Goal: Task Accomplishment & Management: Use online tool/utility

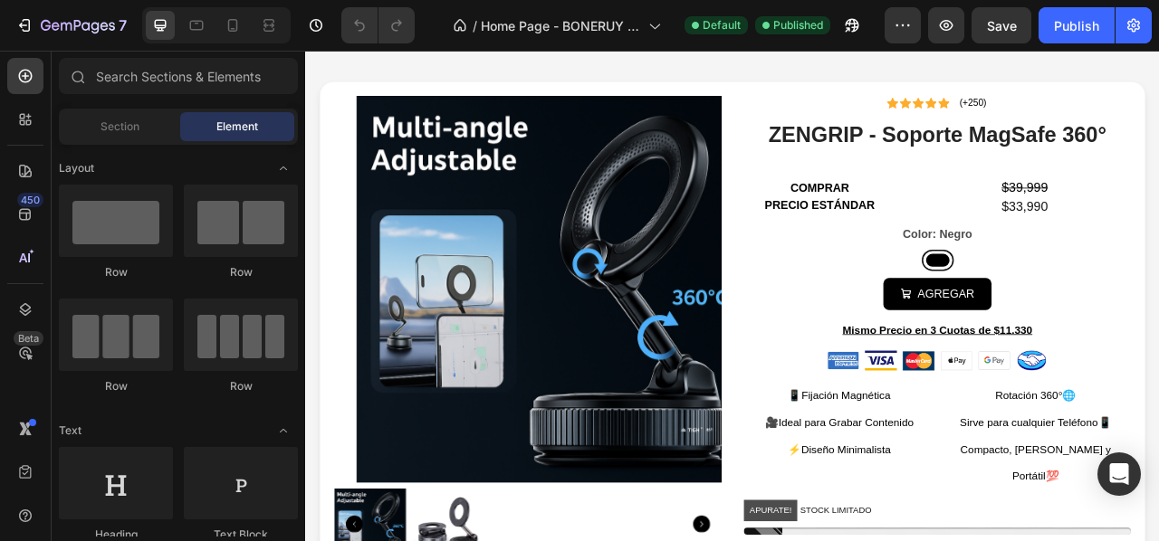
scroll to position [667, 0]
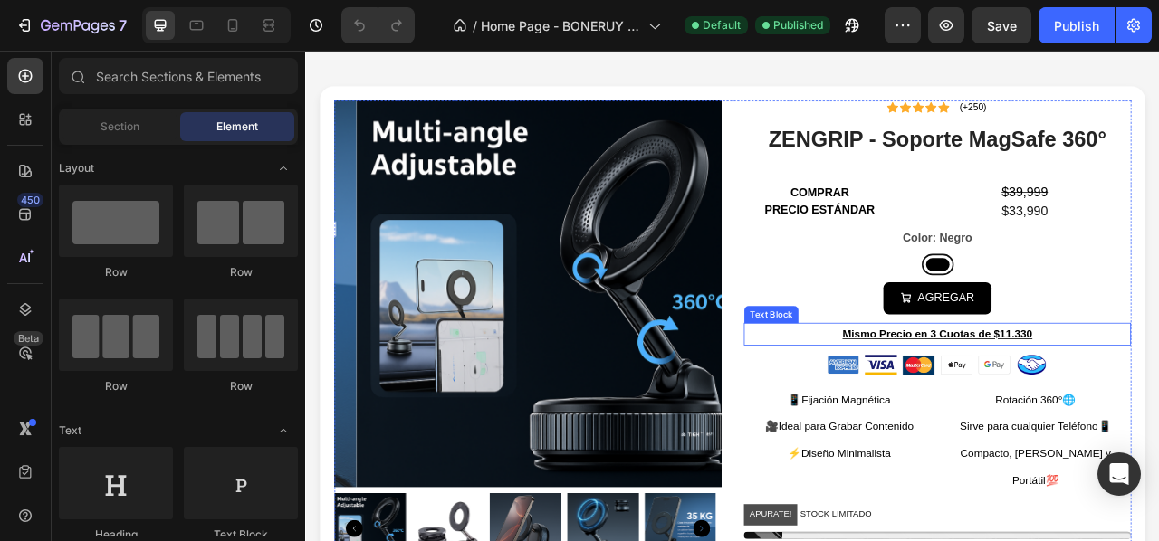
click at [1158, 411] on u "Mismo Precio en 3 Cuotas de $11.330" at bounding box center [1110, 411] width 242 height 15
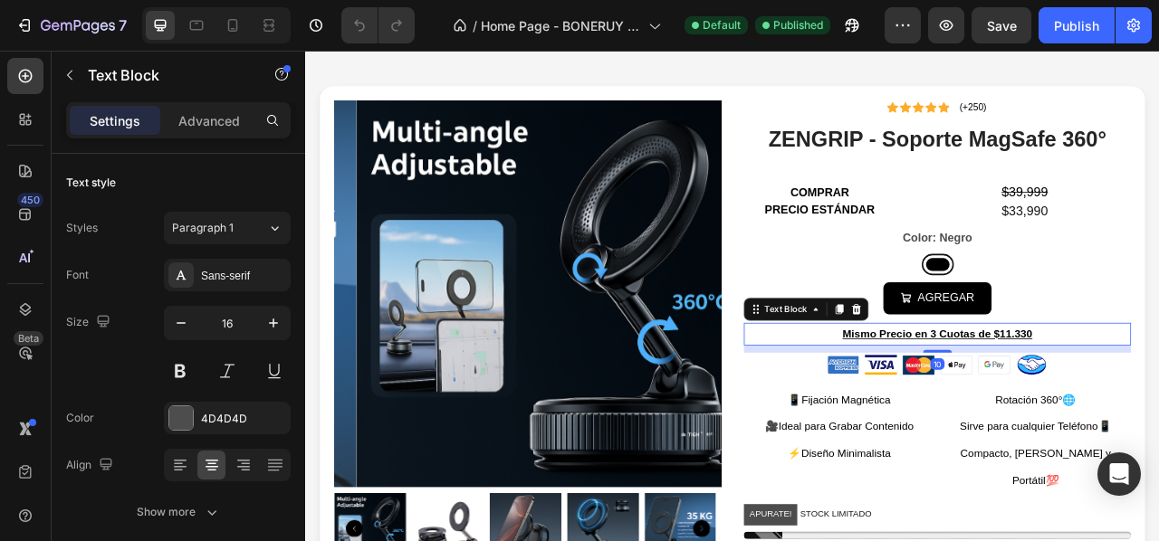
click at [1158, 407] on u "Mismo Precio en 3 Cuotas de $11.330" at bounding box center [1110, 411] width 242 height 15
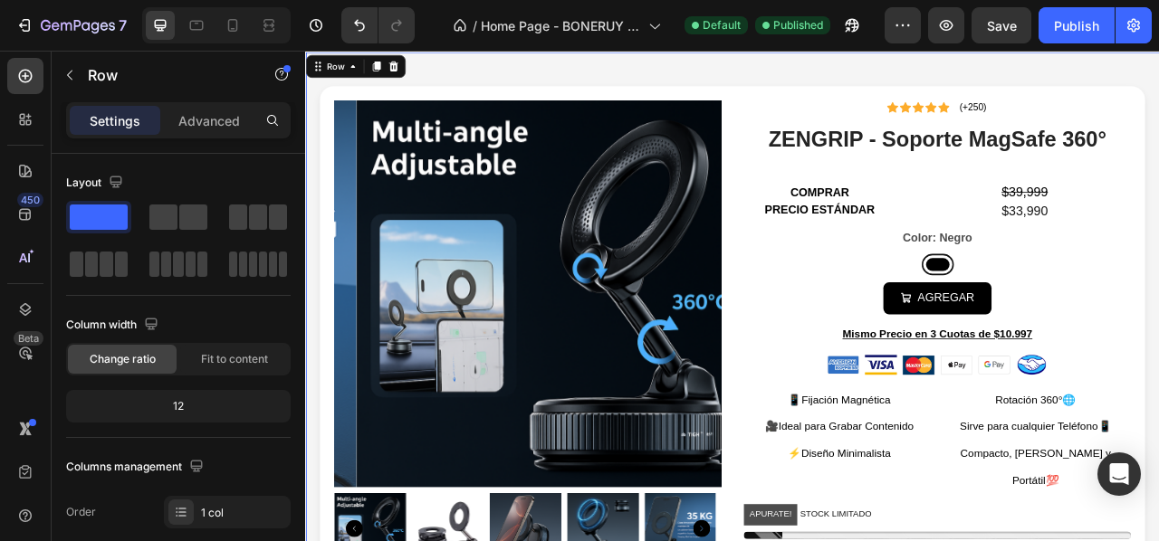
click at [1158, 231] on div "Product Images Icon Icon Icon Icon Icon Icon List (+250) Text Block Row ZENGRIP…" at bounding box center [848, 447] width 1086 height 788
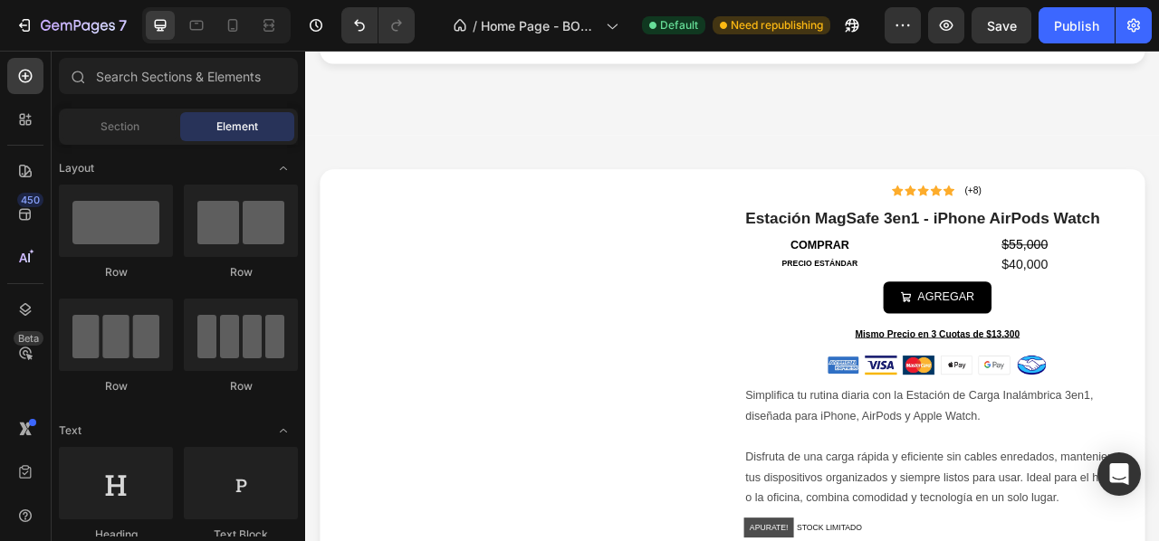
scroll to position [0, 0]
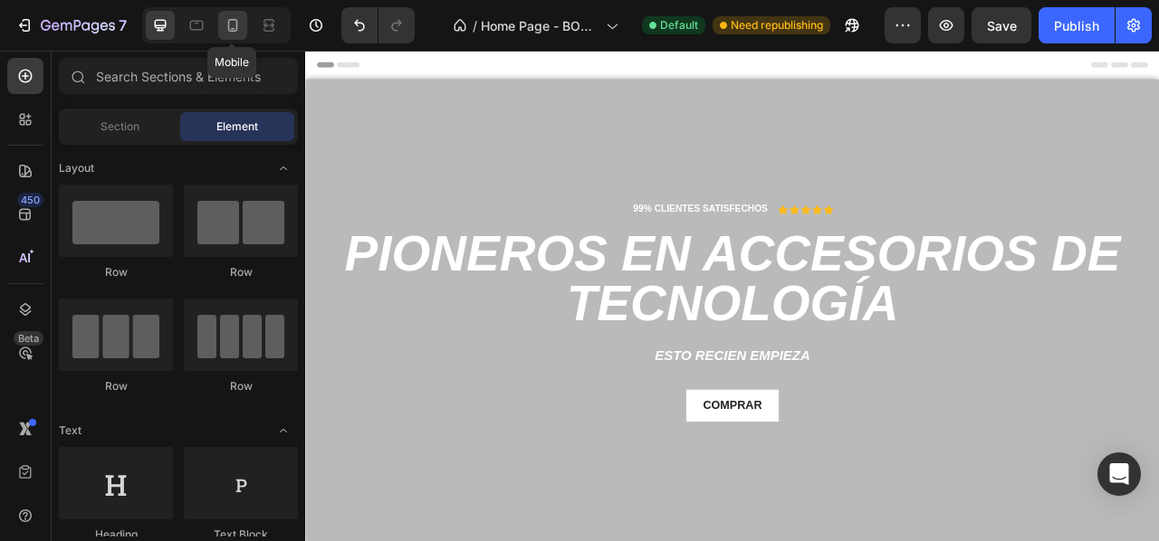
drag, startPoint x: 239, startPoint y: 27, endPoint x: 658, endPoint y: 32, distance: 419.2
click at [239, 27] on icon at bounding box center [233, 25] width 18 height 18
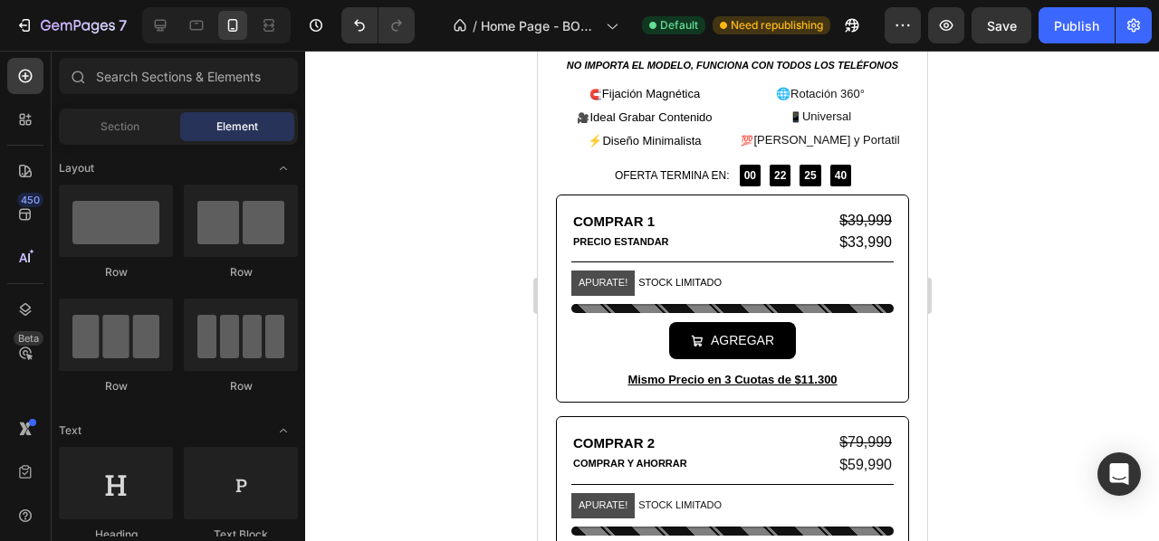
scroll to position [1273, 0]
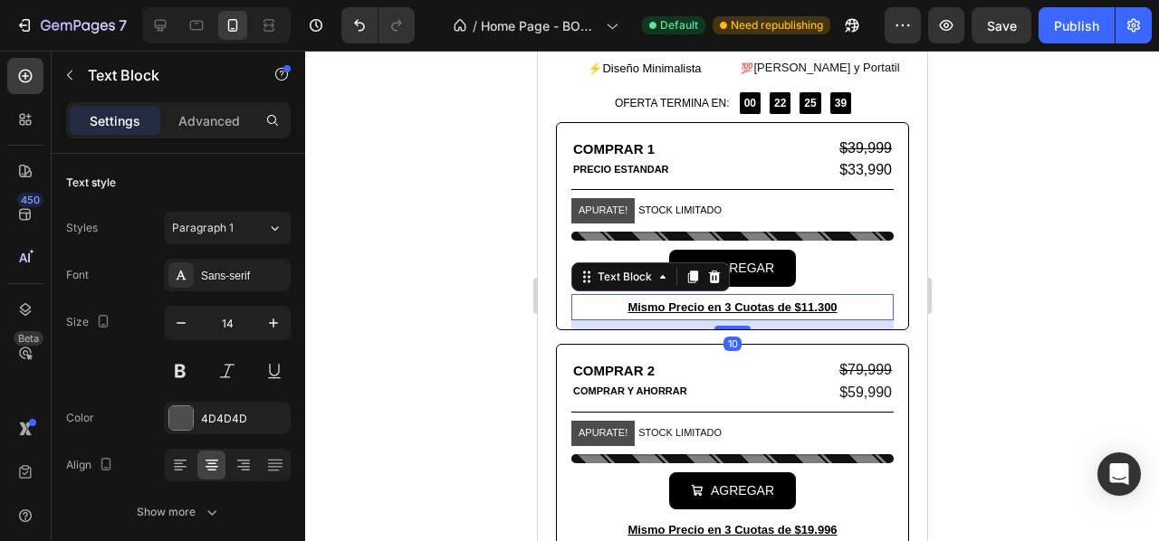
click at [800, 301] on u "Mismo Precio en 3 Cuotas de $11.300" at bounding box center [730, 308] width 209 height 14
click at [803, 301] on u "Mismo Precio en 3 Cuotas de $11.300" at bounding box center [730, 308] width 209 height 14
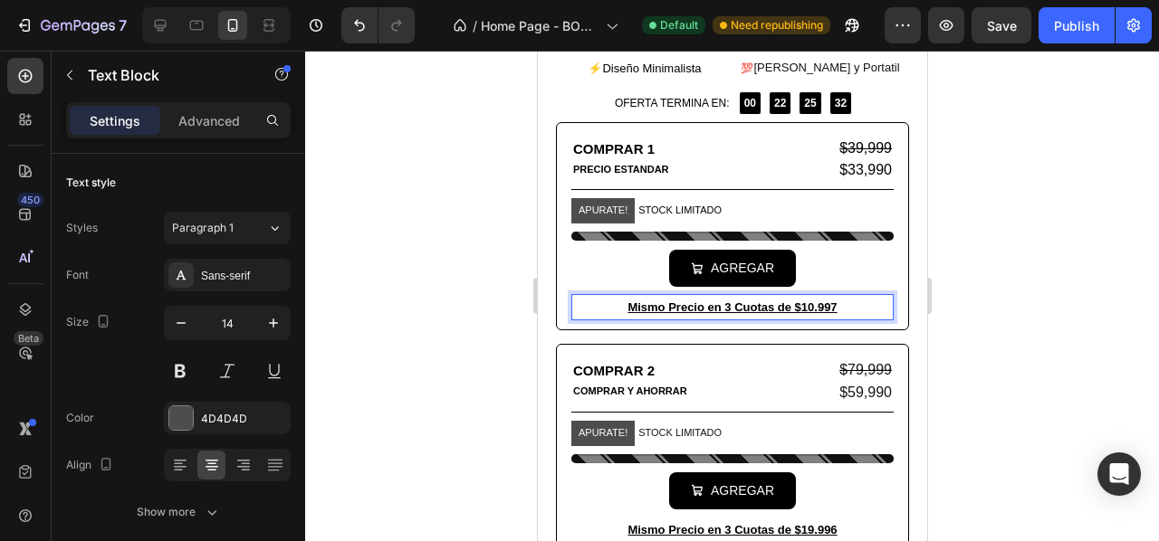
click at [988, 216] on div at bounding box center [732, 296] width 854 height 491
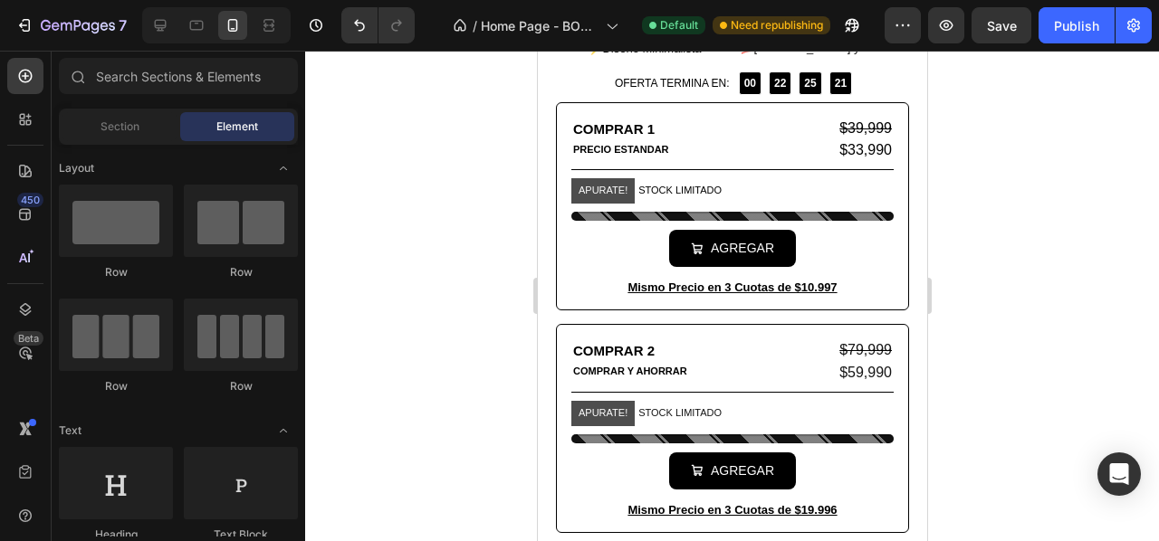
scroll to position [1333, 0]
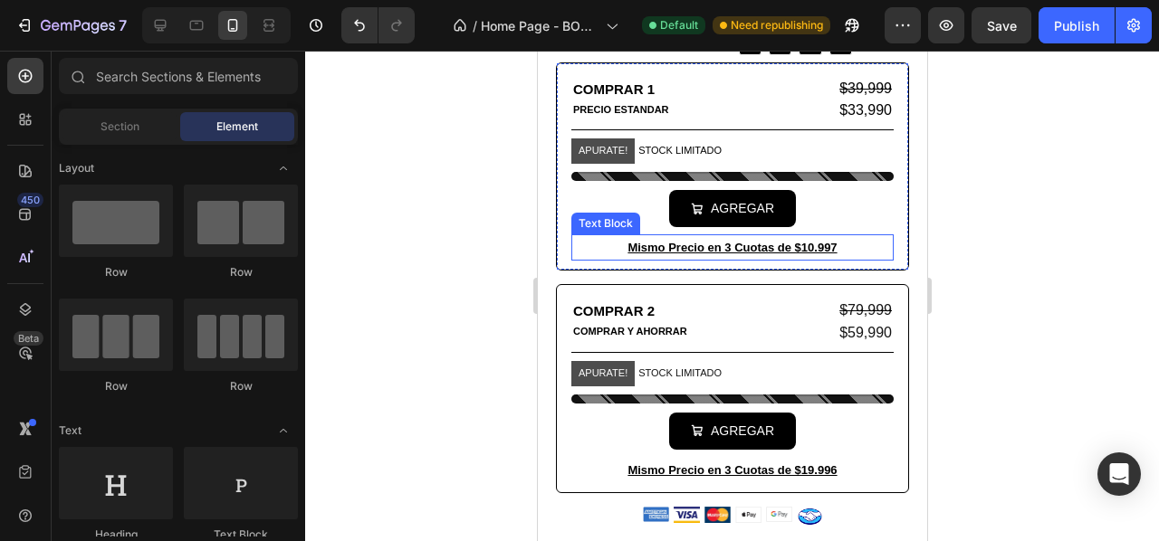
click at [829, 236] on p "Mismo Precio en 3 Cuotas de $10.997" at bounding box center [731, 247] width 319 height 23
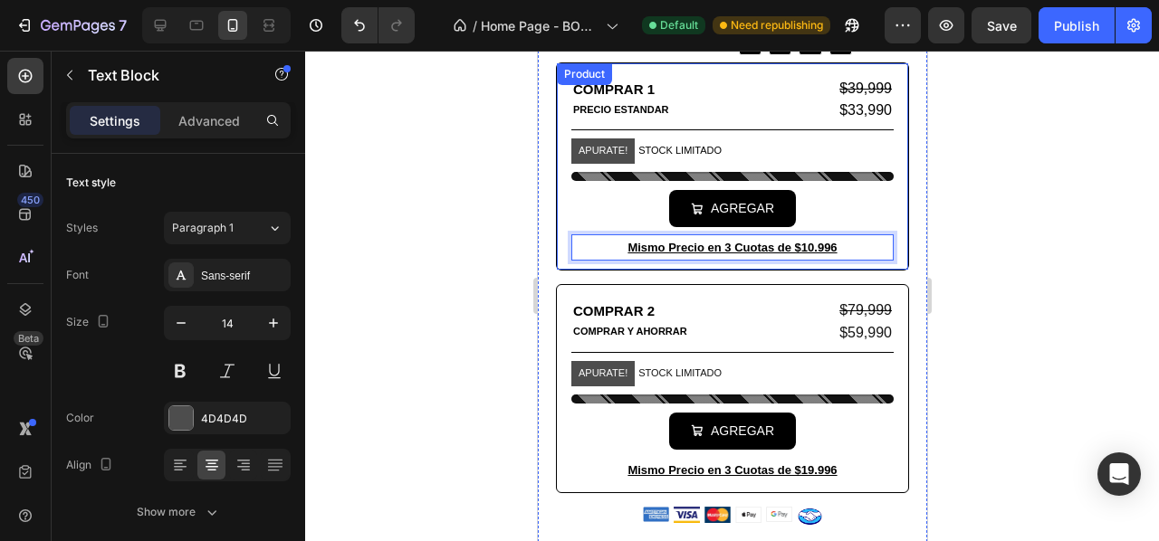
click at [982, 181] on div at bounding box center [732, 296] width 854 height 491
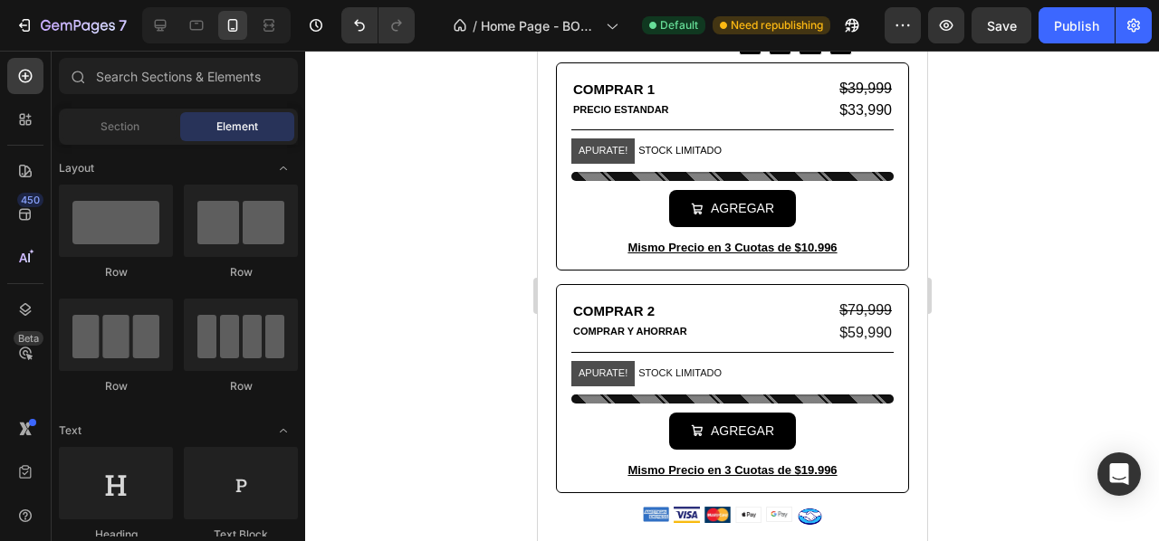
click at [160, 44] on div "7 / Home Page - BONERUY X68 Default Need republishing Preview Save Publish" at bounding box center [579, 26] width 1159 height 52
click at [161, 33] on icon at bounding box center [160, 25] width 18 height 18
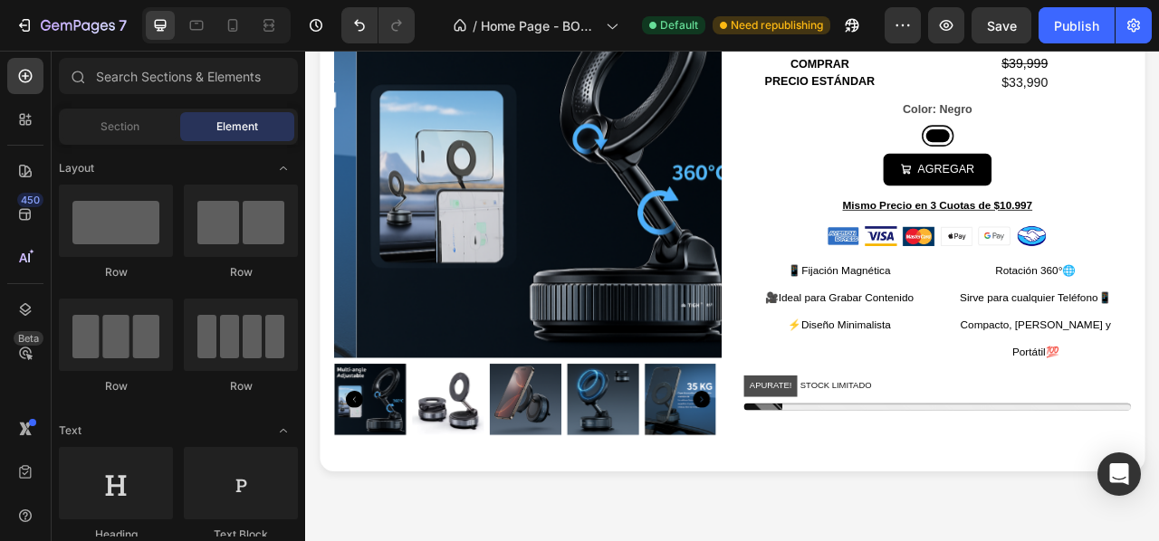
scroll to position [684, 0]
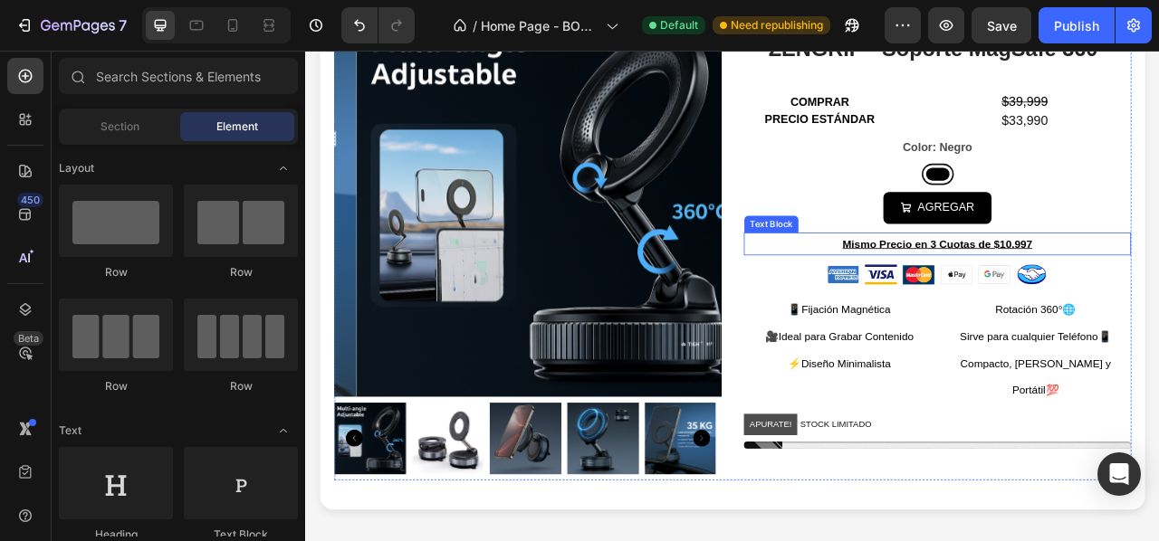
click at [1158, 290] on p "Mismo Precio en 3 Cuotas de $10.997" at bounding box center [1109, 297] width 489 height 26
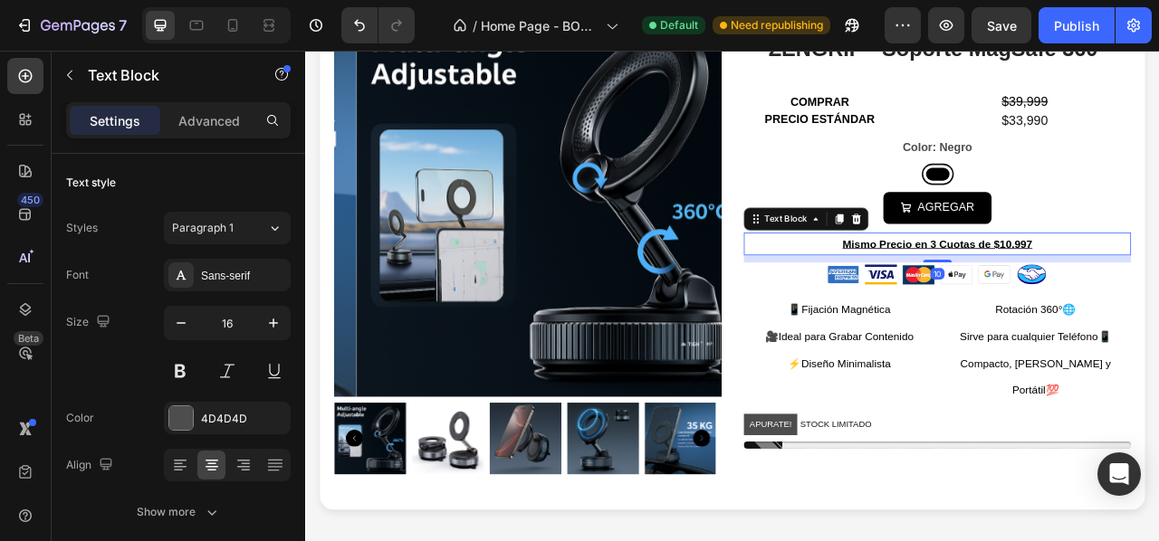
click at [1158, 302] on u "Mismo Precio en 3 Cuotas de $10.997" at bounding box center [1110, 296] width 242 height 15
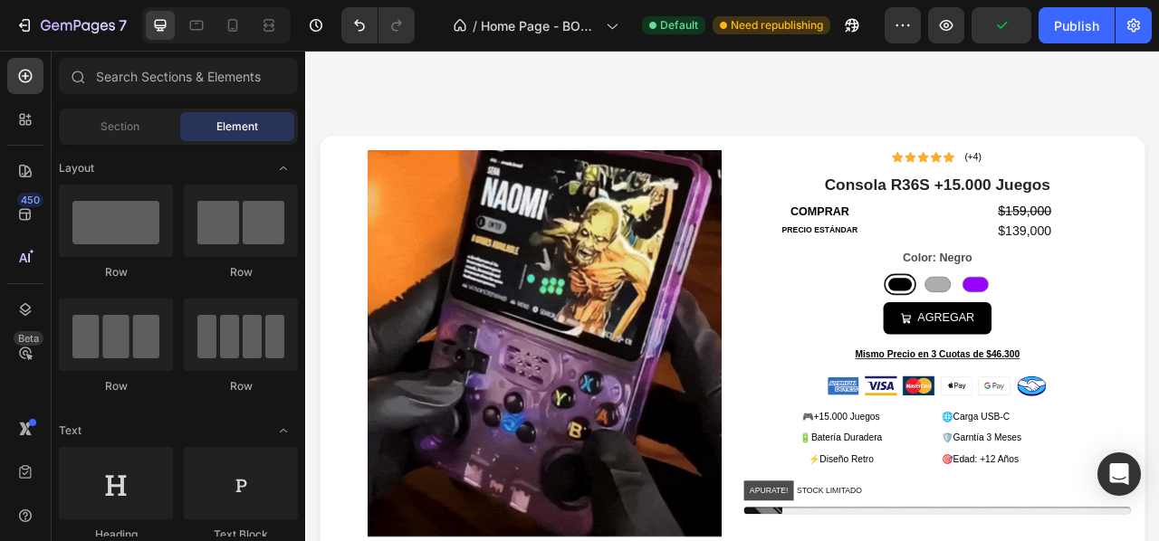
scroll to position [1273, 0]
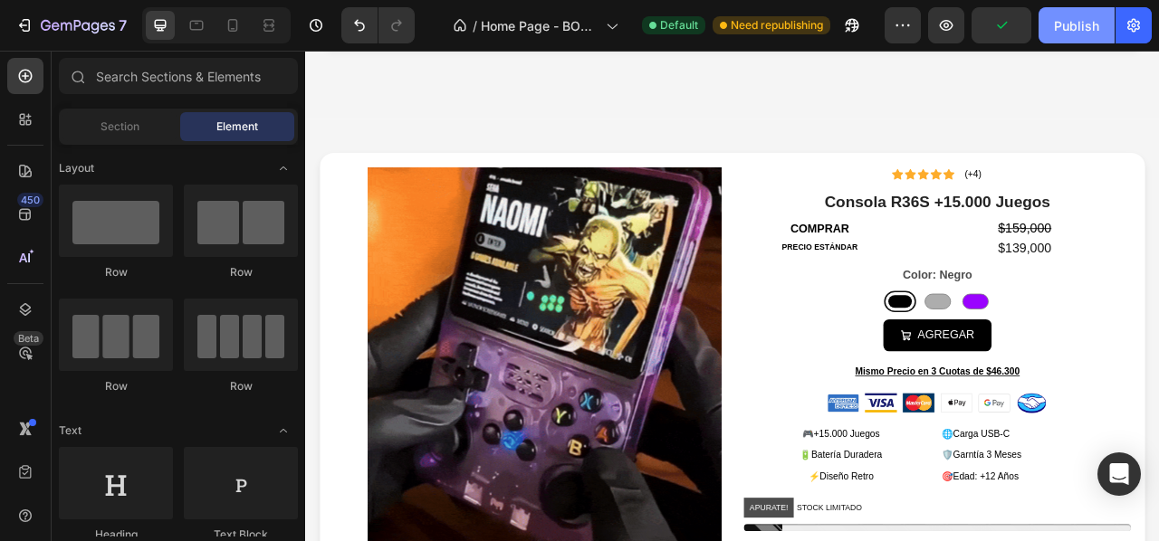
click at [1079, 17] on div "Publish" at bounding box center [1076, 25] width 45 height 19
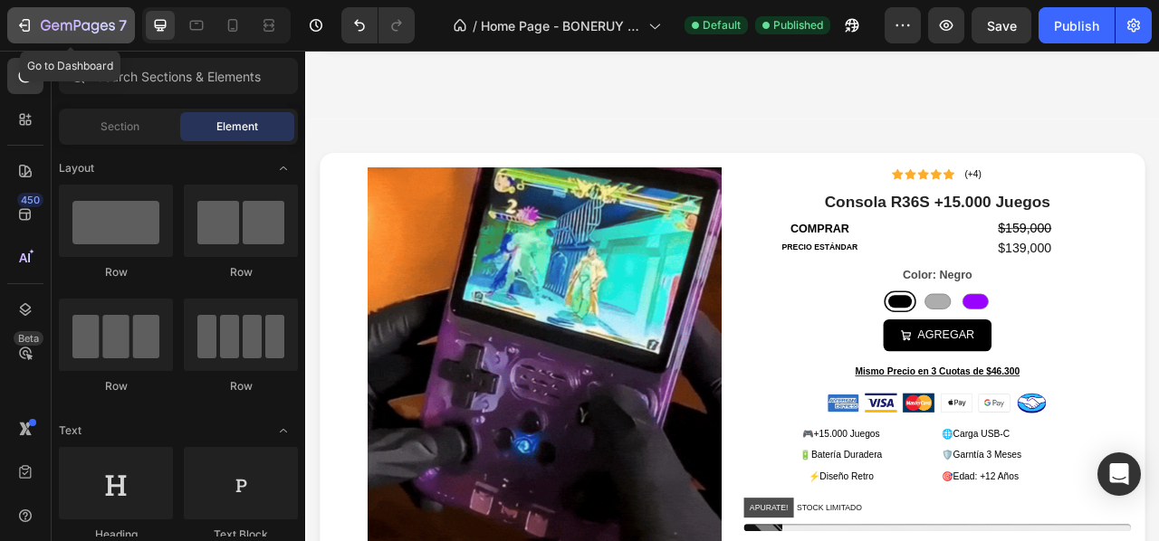
click at [21, 26] on icon "button" at bounding box center [24, 25] width 18 height 18
